Goal: Task Accomplishment & Management: Complete application form

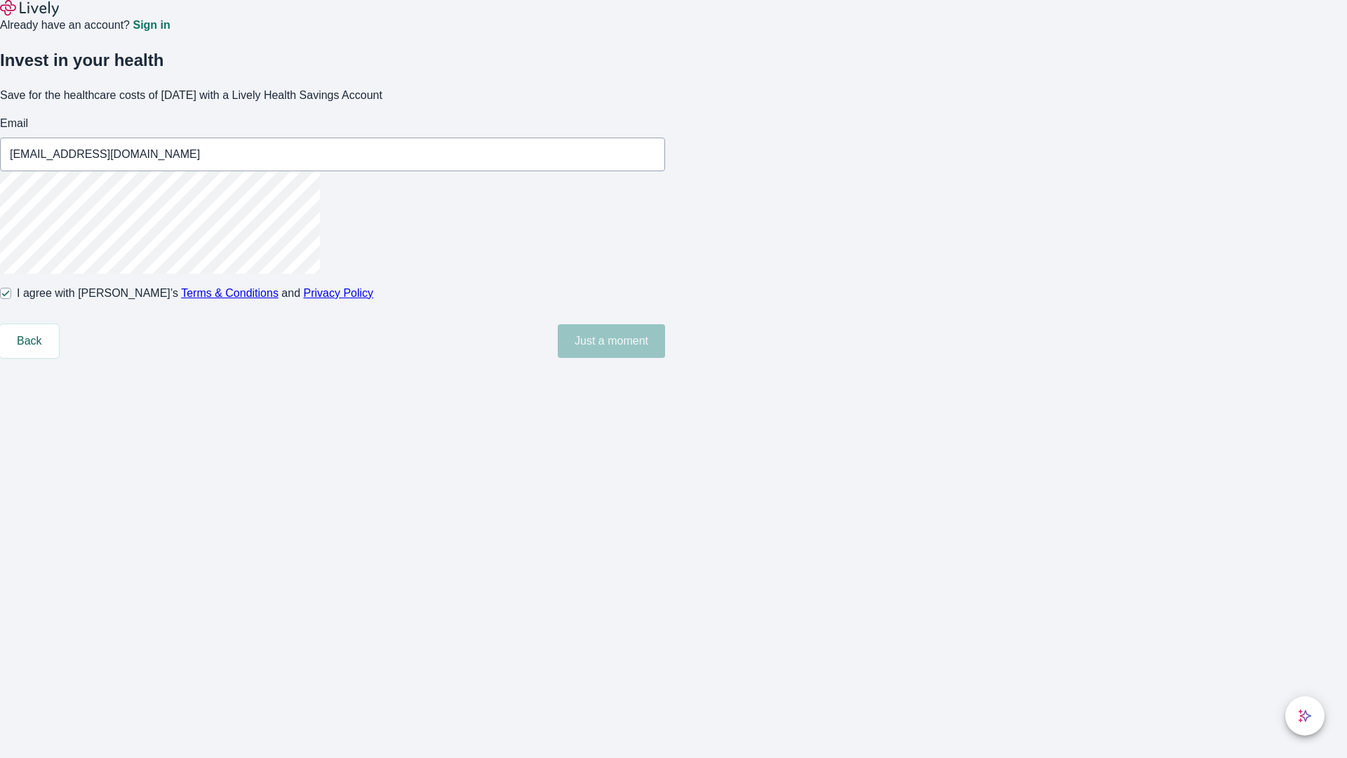
type input "[EMAIL_ADDRESS][DOMAIN_NAME]"
click at [11, 299] on input "I agree with Lively’s Terms & Conditions and Privacy Policy" at bounding box center [5, 293] width 11 height 11
checkbox input "false"
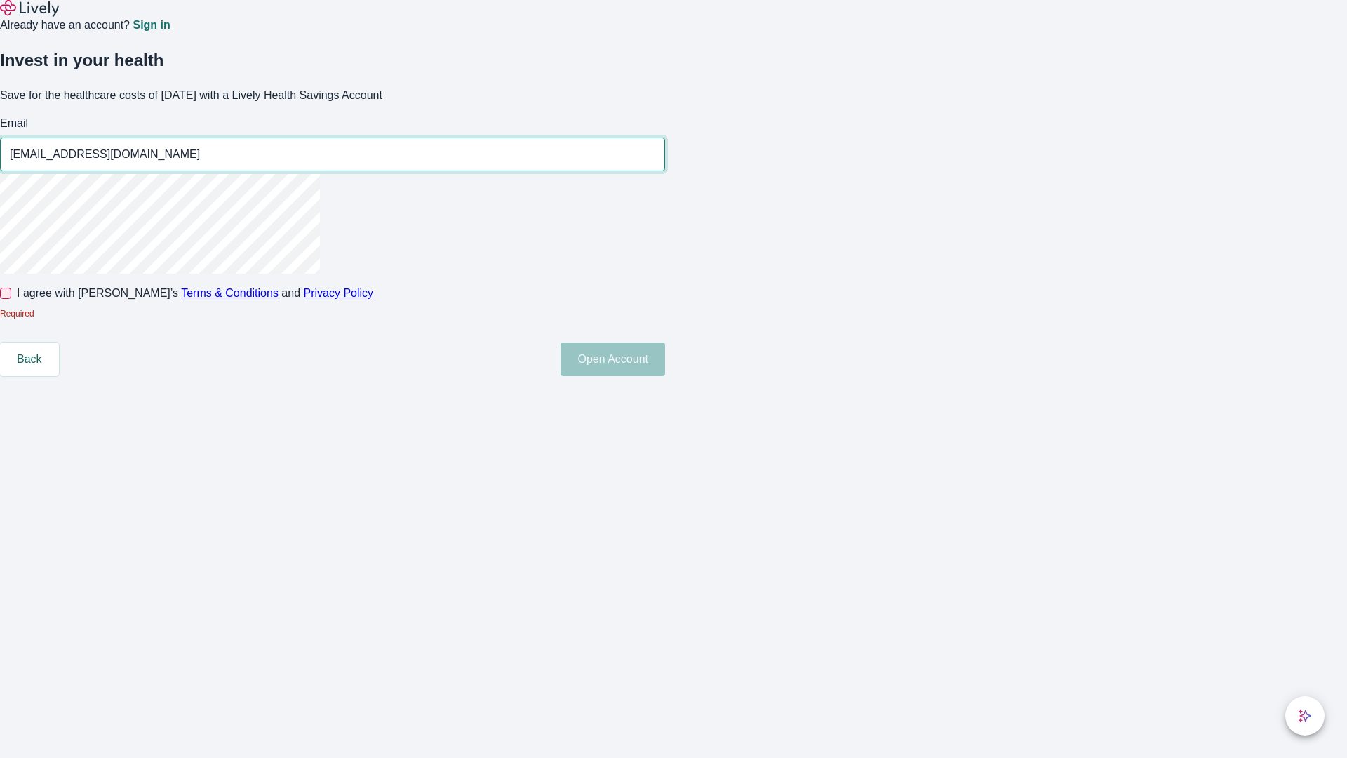
type input "[EMAIL_ADDRESS][DOMAIN_NAME]"
click at [11, 299] on input "I agree with Lively’s Terms & Conditions and Privacy Policy" at bounding box center [5, 293] width 11 height 11
checkbox input "true"
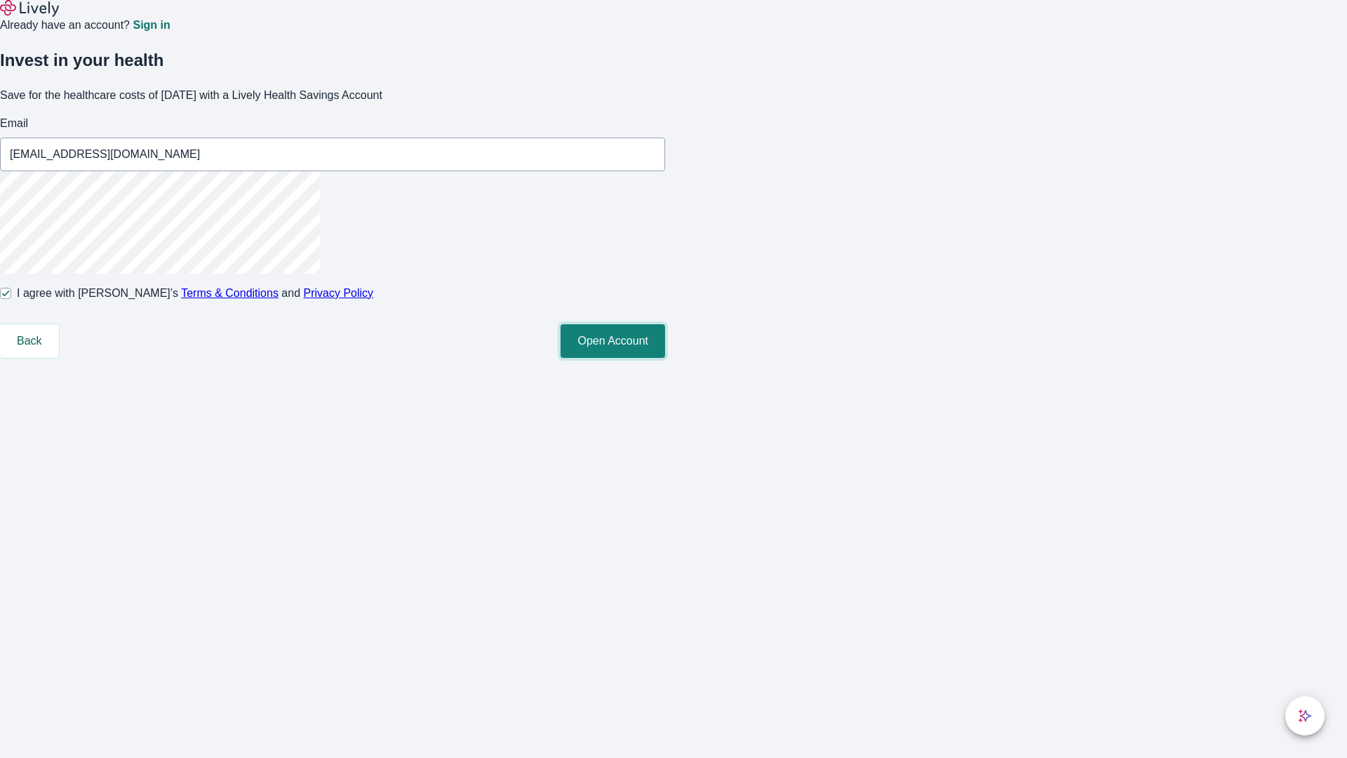
click at [665, 358] on button "Open Account" at bounding box center [613, 341] width 105 height 34
